Goal: Task Accomplishment & Management: Use online tool/utility

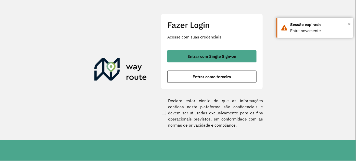
click at [314, 74] on section "Fazer Login Acesse com suas credenciais Entrar com Single Sign-on Entrar como t…" at bounding box center [178, 70] width 356 height 140
